Goal: Task Accomplishment & Management: Use online tool/utility

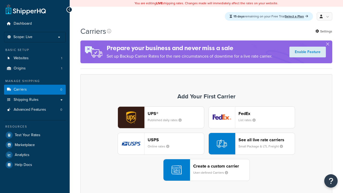
click at [206, 144] on div "UPS® Published daily rates FedEx List rates USPS Online rates See all live rate…" at bounding box center [206, 143] width 241 height 75
click at [206, 170] on div "Create a custom carrier User-defined Carriers" at bounding box center [221, 170] width 56 height 13
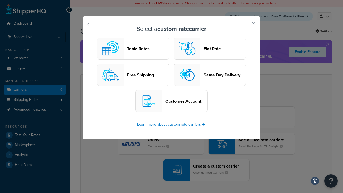
click at [133, 49] on header "Table Rates" at bounding box center [148, 48] width 42 height 5
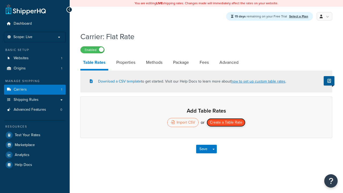
click at [226, 123] on button "Create a Table Rate" at bounding box center [226, 122] width 39 height 9
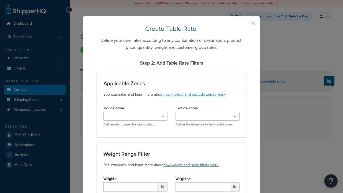
type input "10"
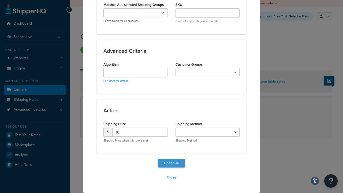
select select "25"
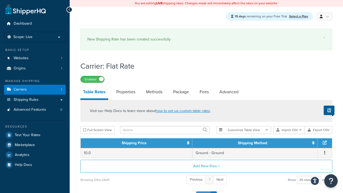
click at [203, 191] on button "Save" at bounding box center [203, 195] width 14 height 9
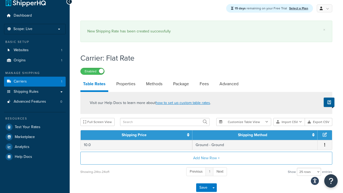
scroll to position [0, 0]
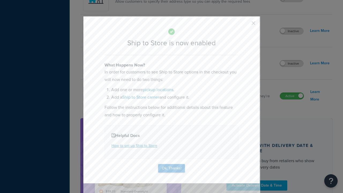
click at [172, 168] on button "Ok, Thanks!" at bounding box center [171, 168] width 27 height 9
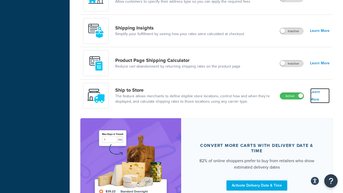
click at [320, 96] on link "Learn More" at bounding box center [319, 95] width 19 height 15
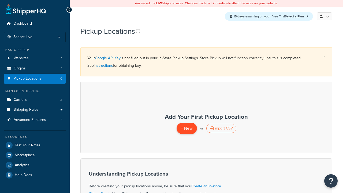
click at [187, 128] on span "+ New" at bounding box center [187, 128] width 12 height 6
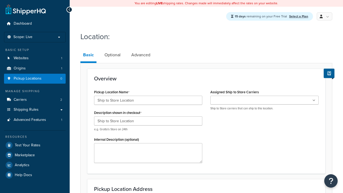
type input "Ship to Store Location"
click at [265, 101] on ul at bounding box center [264, 100] width 108 height 9
type input "2556 Bark Wood Road"
type input "Apt 103"
type input "Schaumburg"
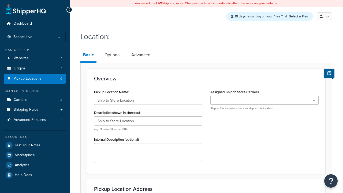
select select "13"
type input "Schaumburg"
type input "60173"
